Goal: Communication & Community: Answer question/provide support

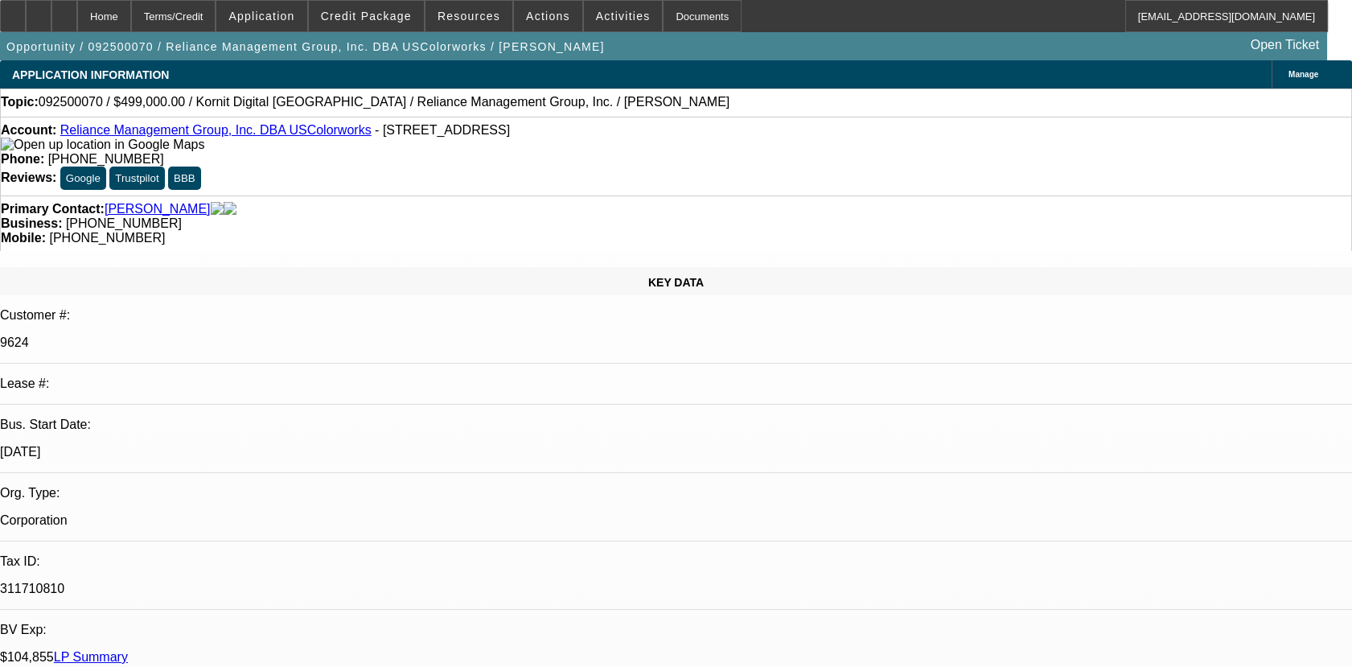
select select "0"
select select "2"
select select "0.1"
select select "4"
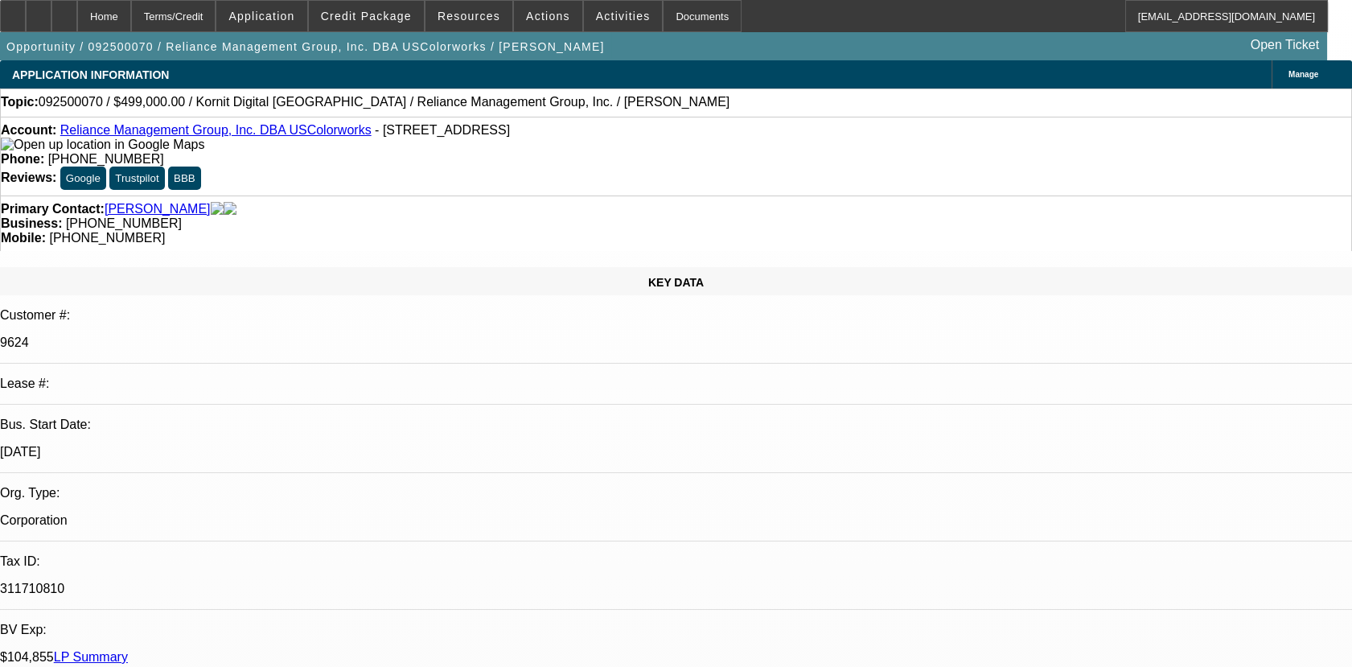
radio input "true"
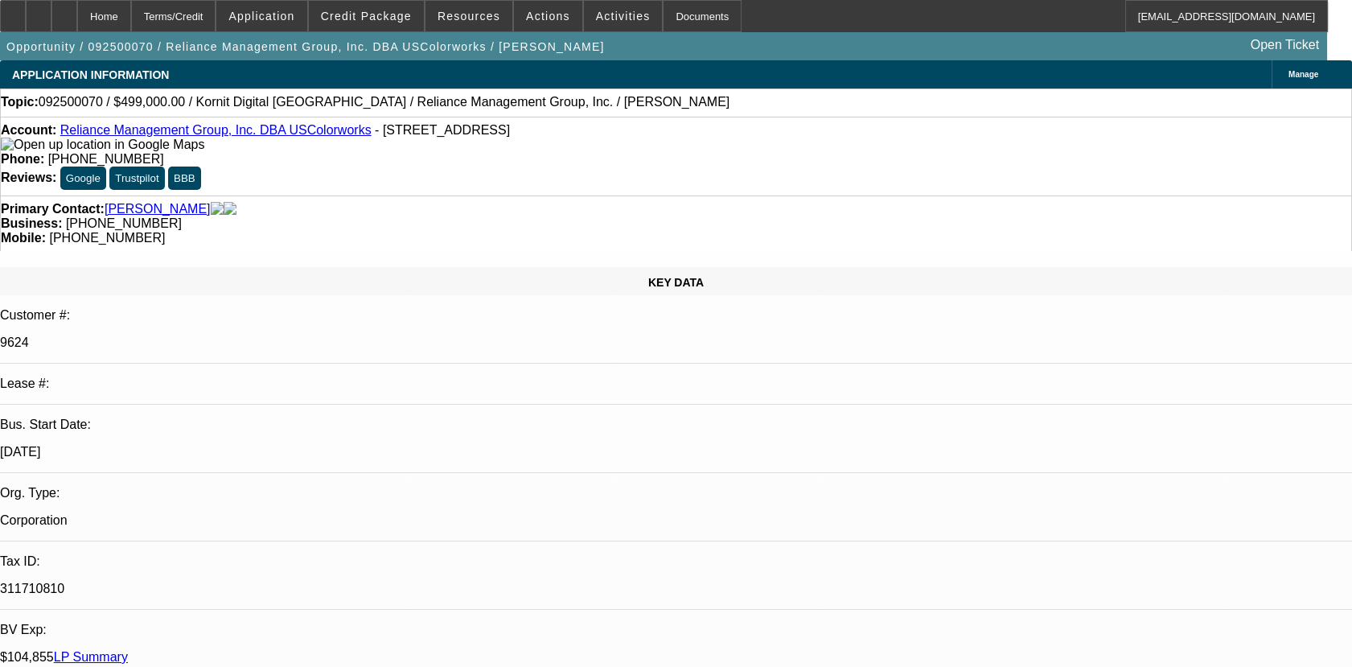
type textarea "01,02,03.04,05,06,09,11 & 12 ARE SOLD DEALS NO HISTORY WITH BEACON/07- CTIVE SE…"
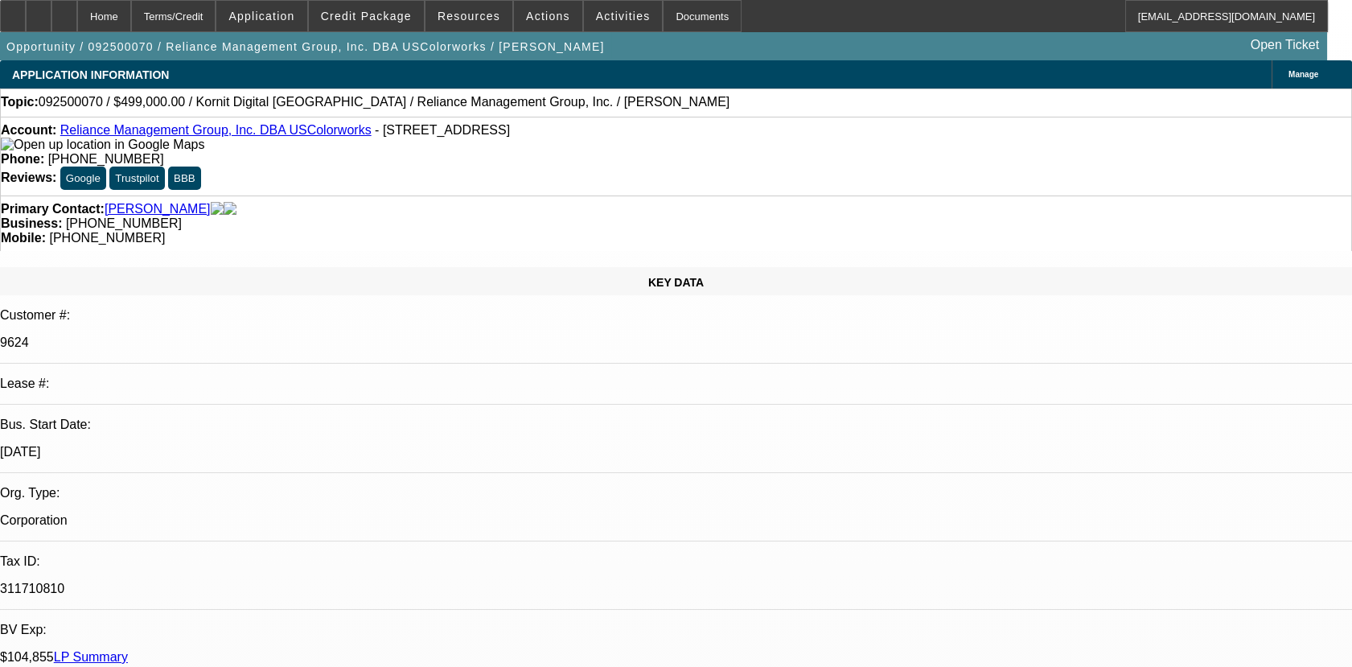
type textarea "01,02,03.04,05,06,09,11 & 12 ARE SOLD DEALS NO HISTORY WITH BEACON/07- CTIVE SE…"
radio input "true"
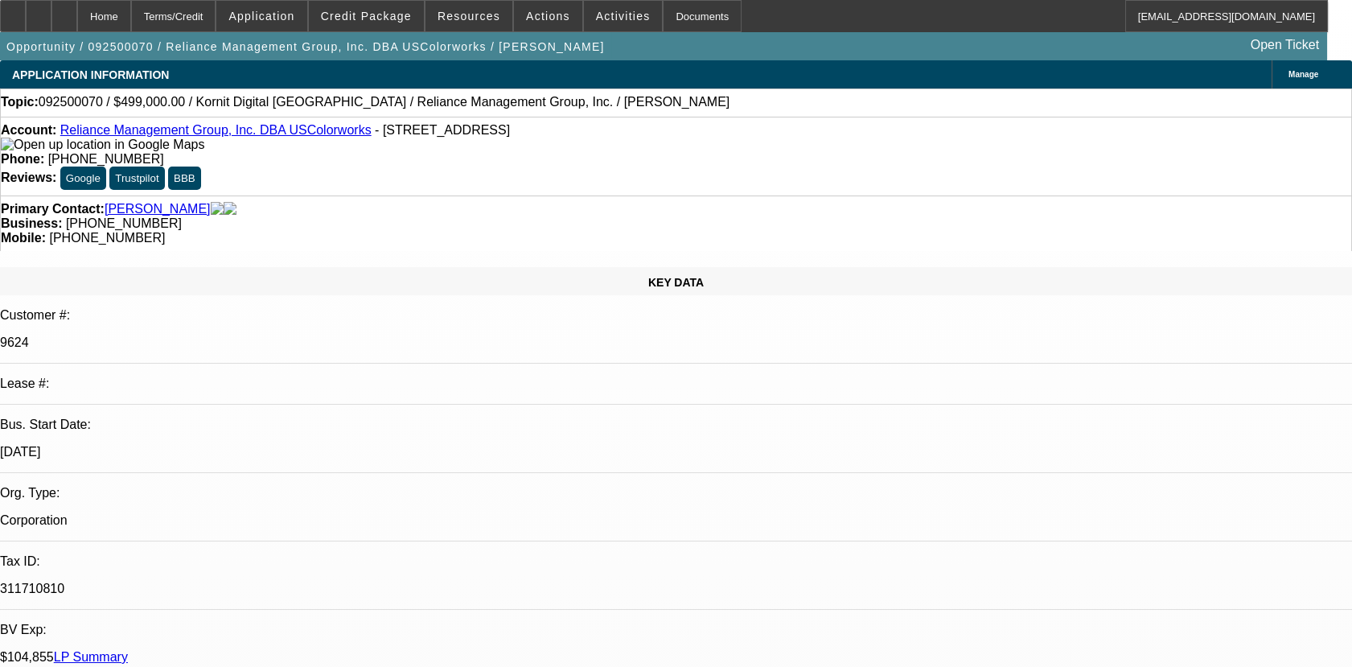
radio input "false"
radio input "true"
